Goal: Task Accomplishment & Management: Use online tool/utility

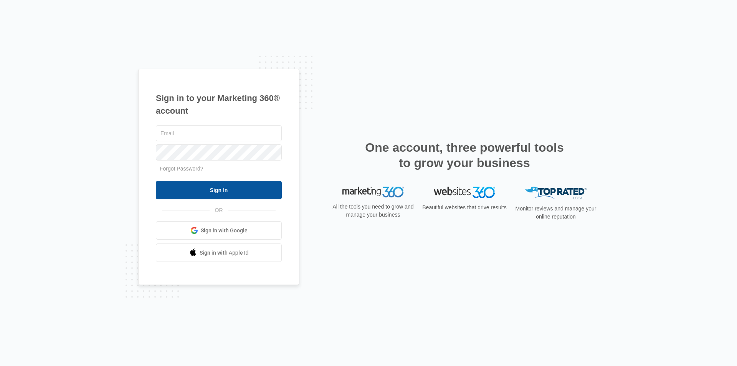
type input "[EMAIL_ADDRESS][DOMAIN_NAME]"
click at [203, 191] on input "Sign In" at bounding box center [219, 190] width 126 height 18
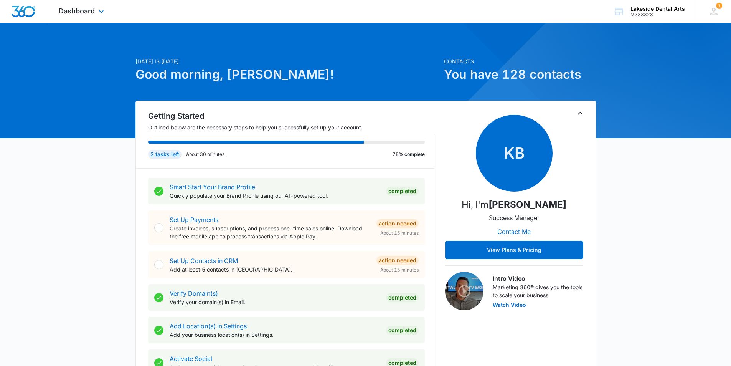
click at [96, 11] on div "Dashboard Apps Reputation Websites Forms CRM Email Social Payments POS Content …" at bounding box center [82, 11] width 70 height 23
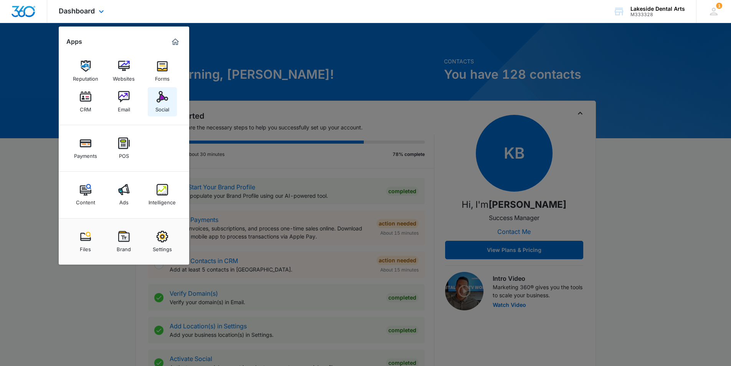
click at [161, 107] on div "Social" at bounding box center [162, 108] width 14 height 10
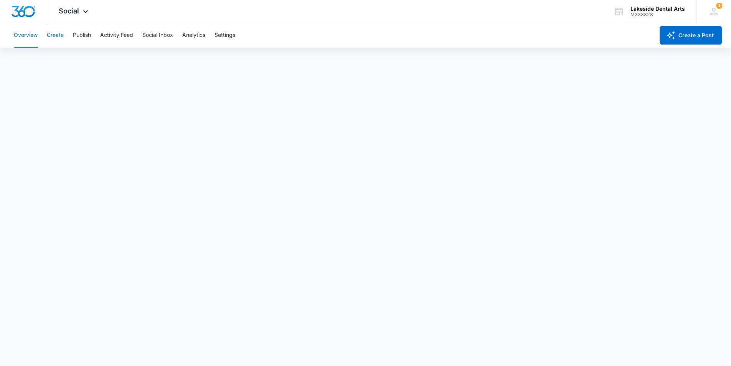
click at [56, 34] on button "Create" at bounding box center [55, 35] width 17 height 25
click at [81, 34] on button "Publish" at bounding box center [82, 35] width 18 height 25
click at [55, 34] on button "Create" at bounding box center [55, 35] width 17 height 25
